Goal: Task Accomplishment & Management: Use online tool/utility

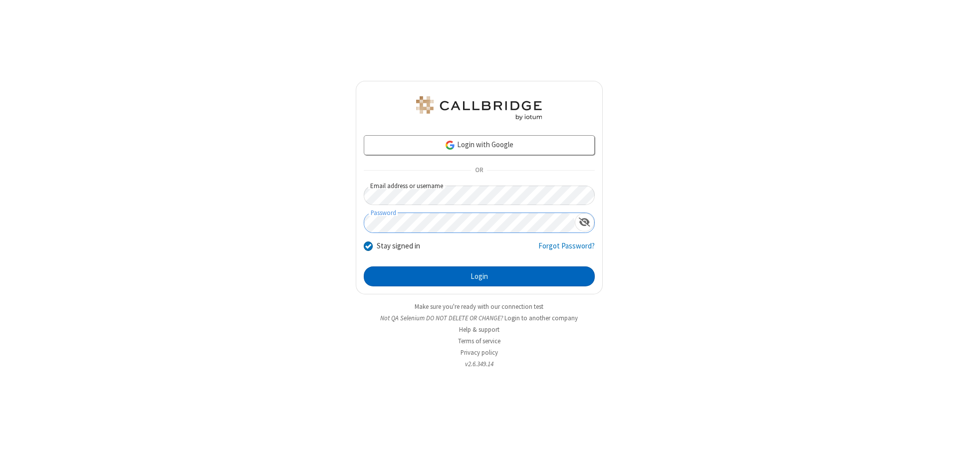
click at [479, 276] on button "Login" at bounding box center [479, 276] width 231 height 20
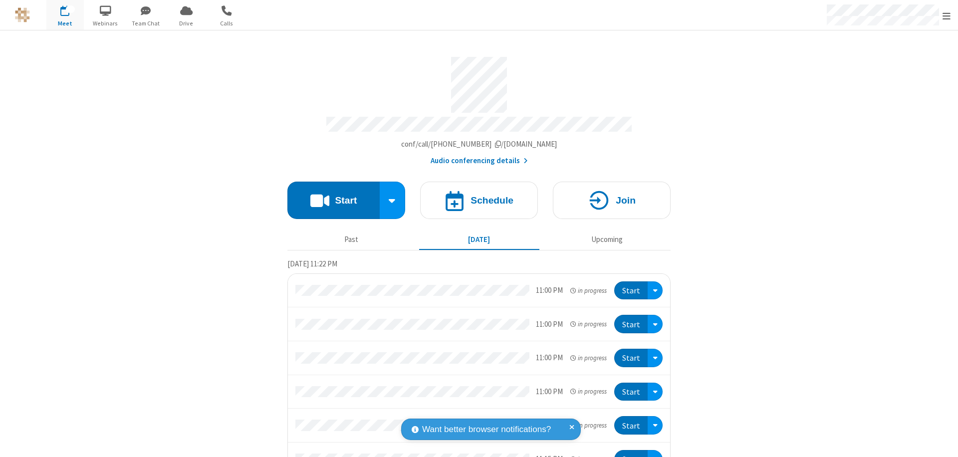
click at [329, 196] on button "Start" at bounding box center [333, 200] width 92 height 37
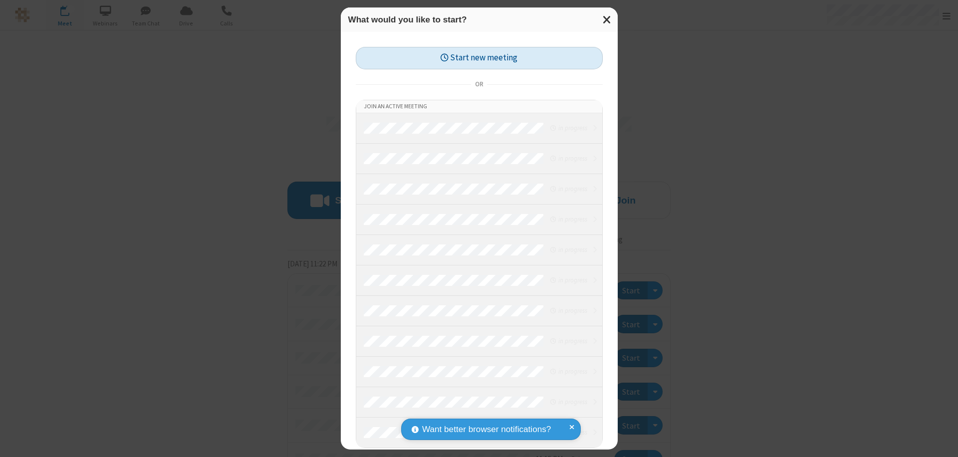
click at [479, 58] on button "Start new meeting" at bounding box center [479, 58] width 247 height 22
